Goal: Task Accomplishment & Management: Use online tool/utility

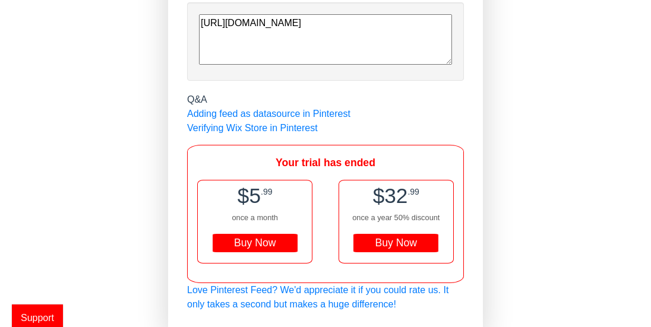
scroll to position [166, 0]
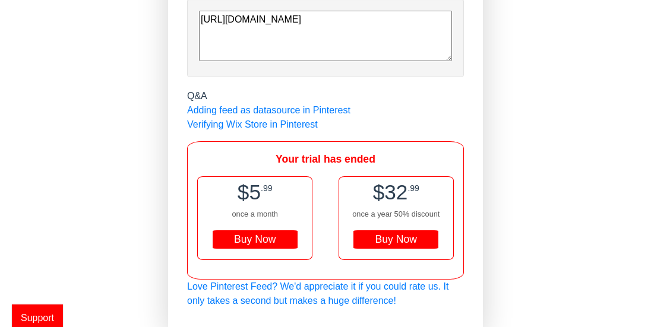
click at [249, 237] on div "Buy Now" at bounding box center [254, 239] width 85 height 19
click at [201, 18] on textarea "[URL][DOMAIN_NAME]" at bounding box center [325, 36] width 253 height 50
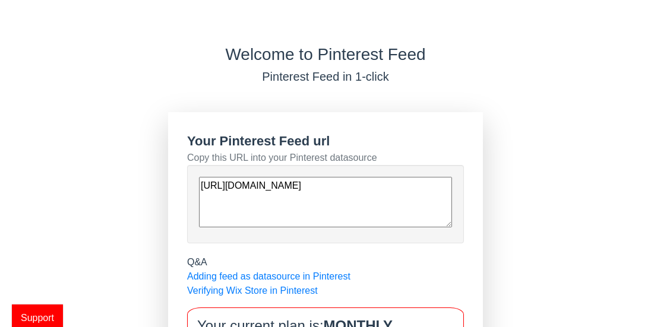
click at [202, 184] on textarea "[URL][DOMAIN_NAME]" at bounding box center [325, 202] width 253 height 50
click at [118, 158] on div "Welcome to Pinterest Feed Pinterest Feed in 1-click Your Pinterest Feed url Cop…" at bounding box center [325, 270] width 651 height 450
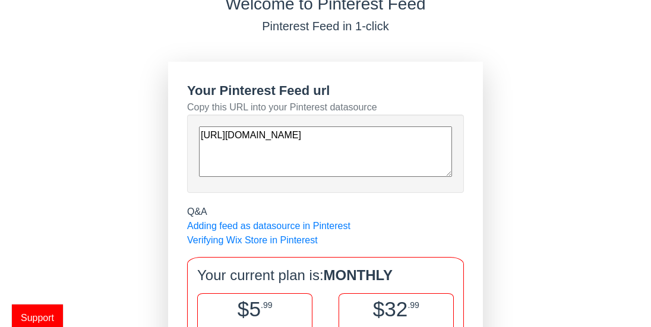
scroll to position [167, 0]
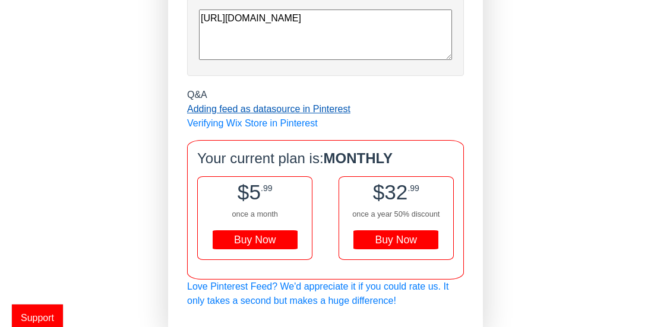
click at [248, 107] on link "Adding feed as datasource in Pinterest" at bounding box center [268, 109] width 163 height 10
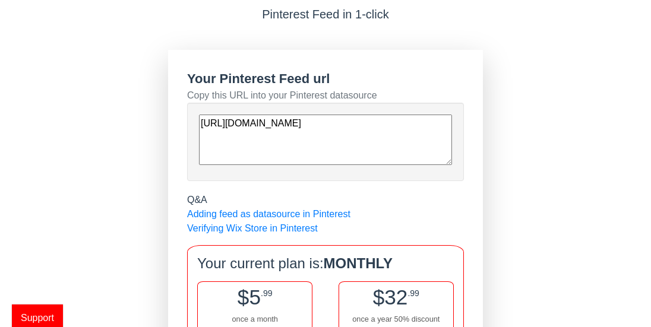
scroll to position [49, 0]
